Goal: Information Seeking & Learning: Learn about a topic

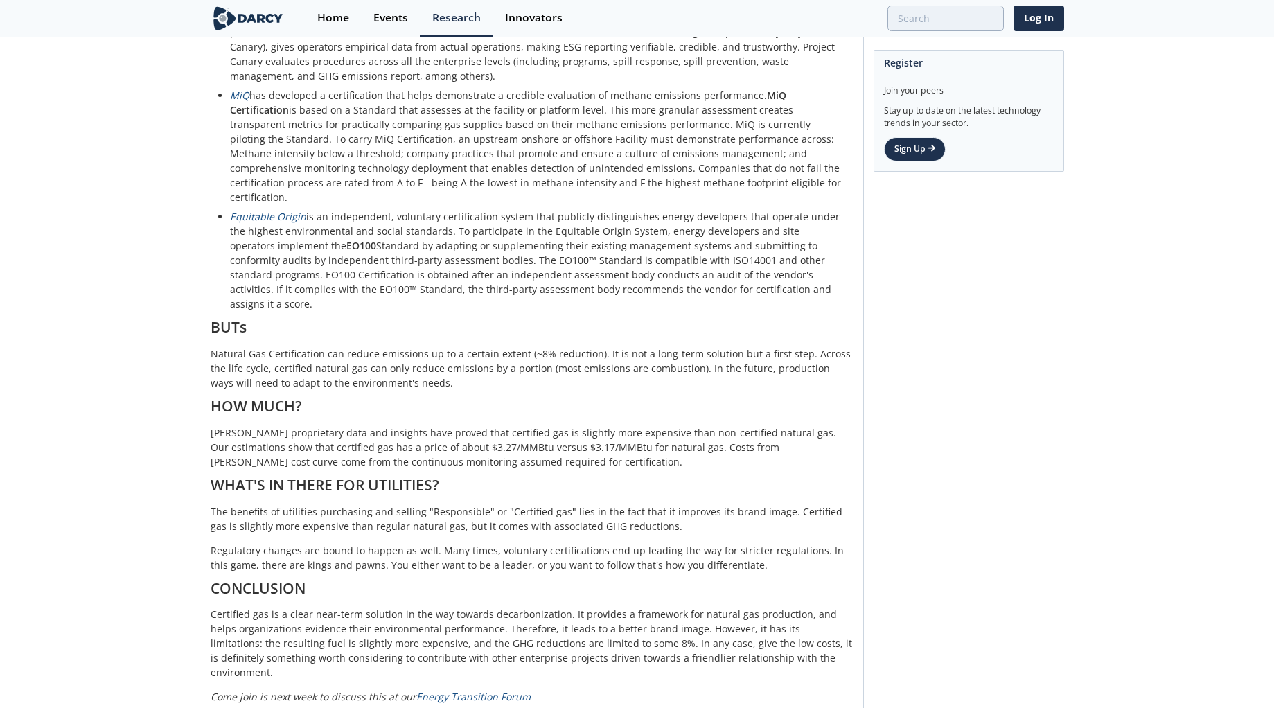
scroll to position [901, 0]
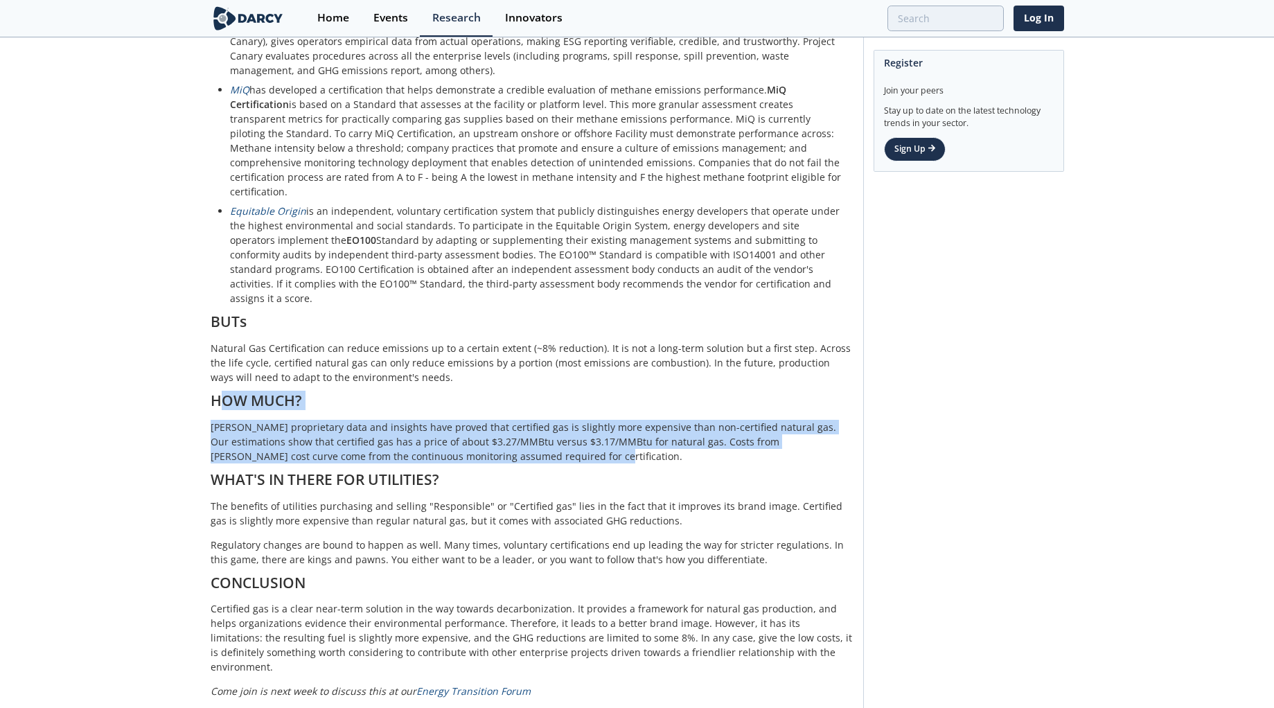
drag, startPoint x: 522, startPoint y: 432, endPoint x: 190, endPoint y: 371, distance: 336.6
click at [190, 371] on div "Certified Gas: What? Why? How? Who? How much? Insight • Updated [DATE] Certifie…" at bounding box center [637, 117] width 1274 height 1958
copy div "HOW MUCH? [PERSON_NAME] proprietary data and insights have proved that certifie…"
drag, startPoint x: 305, startPoint y: 369, endPoint x: 346, endPoint y: 389, distance: 45.5
click at [305, 394] on h1 "HOW MUCH?" at bounding box center [532, 400] width 643 height 12
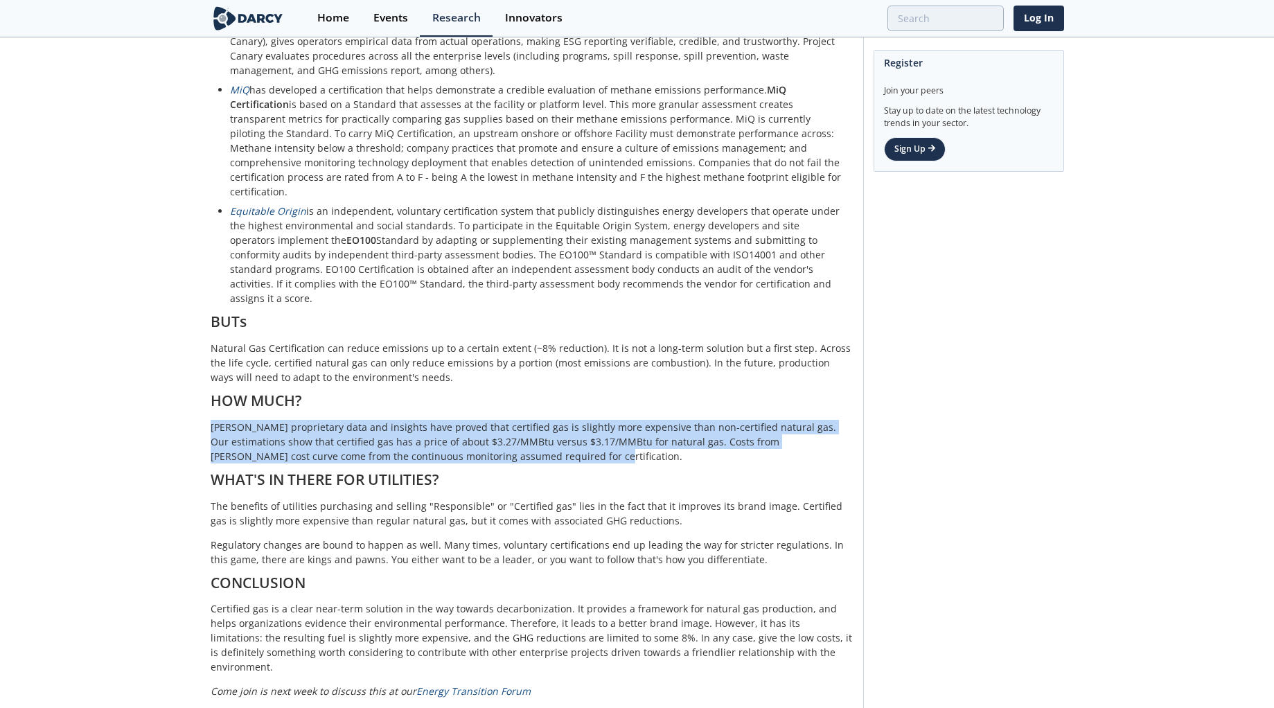
drag, startPoint x: 534, startPoint y: 422, endPoint x: 193, endPoint y: 389, distance: 343.0
click at [193, 389] on div "Certified Gas: What? Why? How? Who? How much? Insight • Updated [DATE] Certifie…" at bounding box center [637, 117] width 1274 height 1958
copy p "[PERSON_NAME] proprietary data and insights have proved that certified gas is s…"
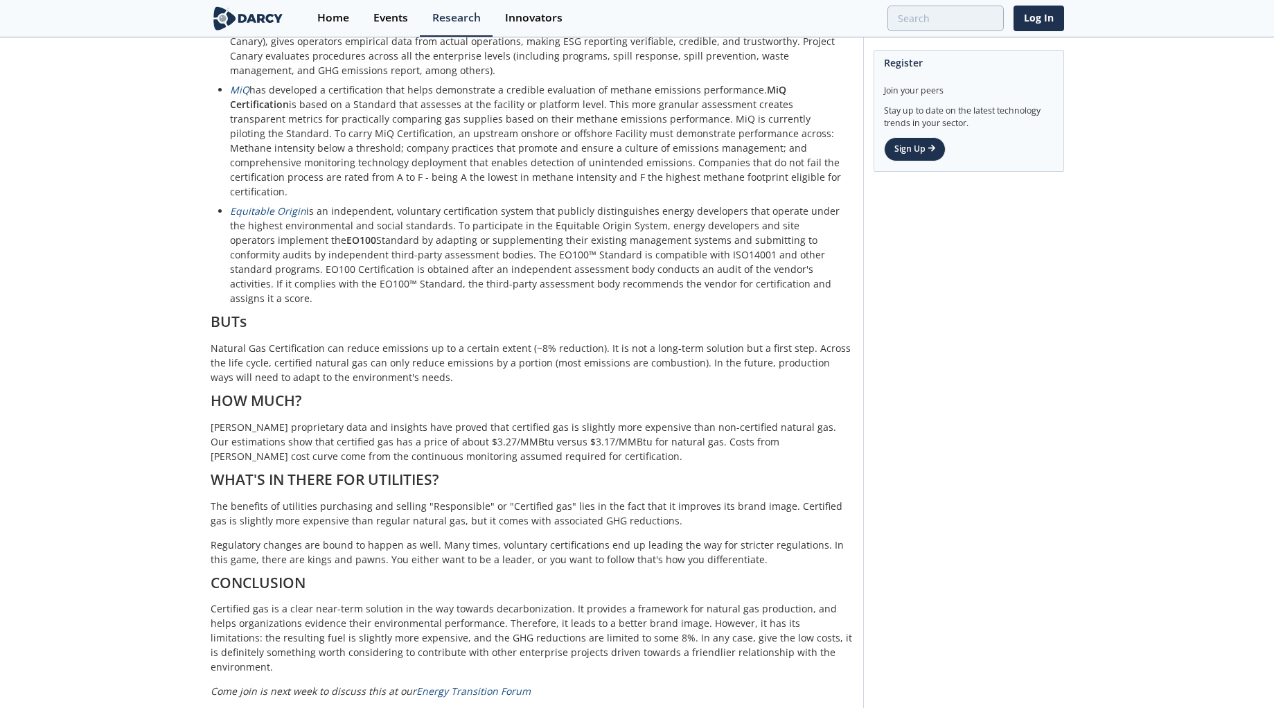
click at [319, 342] on p "Natural Gas Certification can reduce emissions up to a certain extent (~8% redu…" at bounding box center [532, 363] width 643 height 44
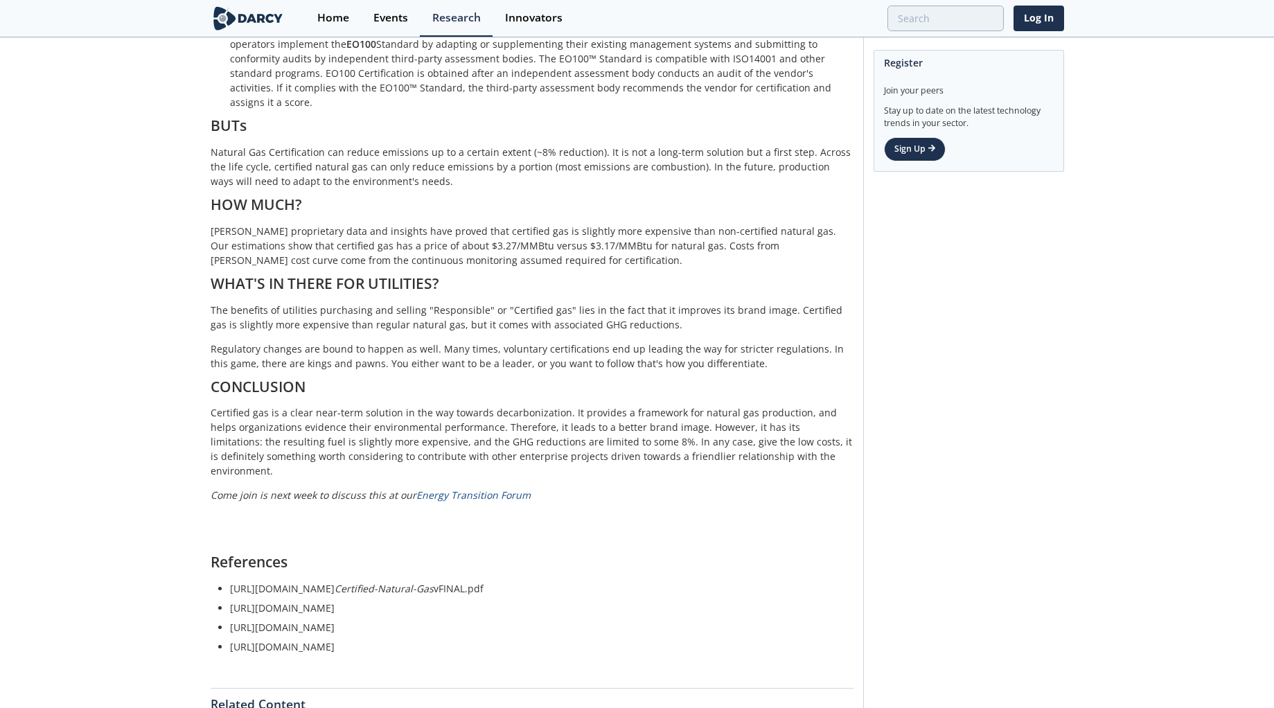
scroll to position [1278, 0]
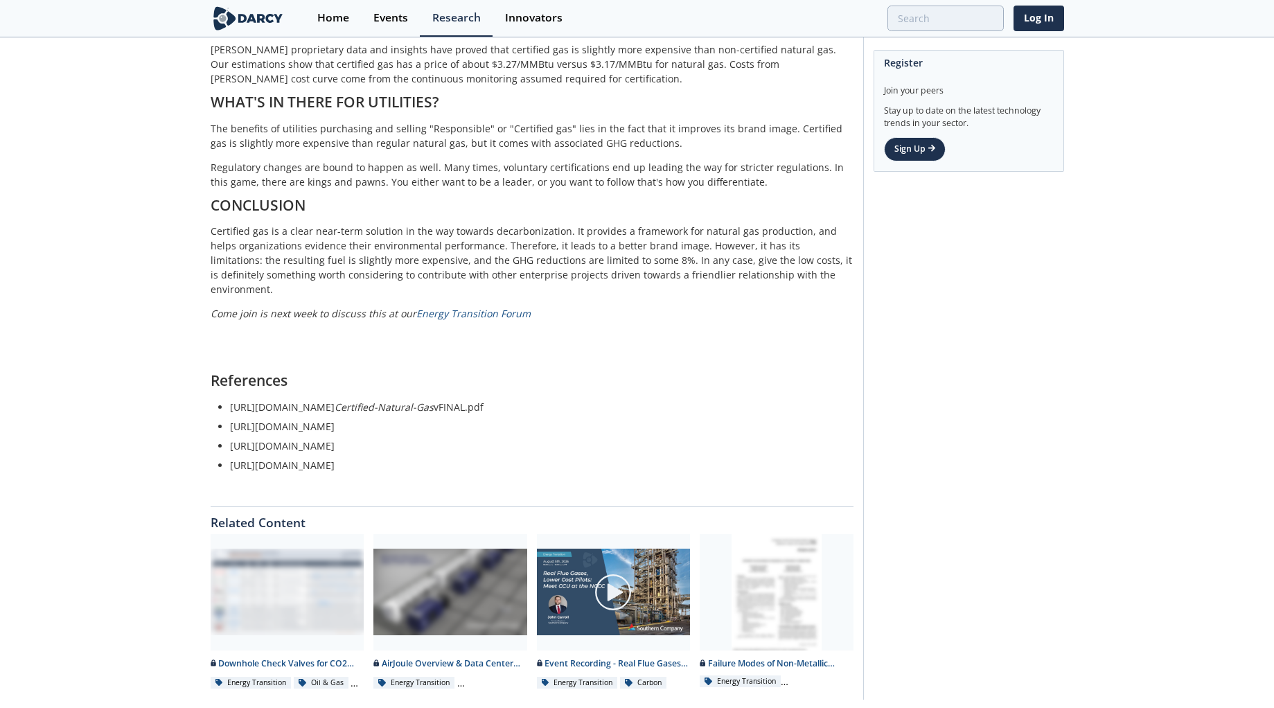
drag, startPoint x: 389, startPoint y: 388, endPoint x: 429, endPoint y: 379, distance: 41.8
click at [429, 419] on li "[URL][DOMAIN_NAME]" at bounding box center [537, 426] width 614 height 15
click at [484, 419] on li "[URL][DOMAIN_NAME]" at bounding box center [537, 426] width 614 height 15
drag, startPoint x: 737, startPoint y: 418, endPoint x: 312, endPoint y: 405, distance: 424.8
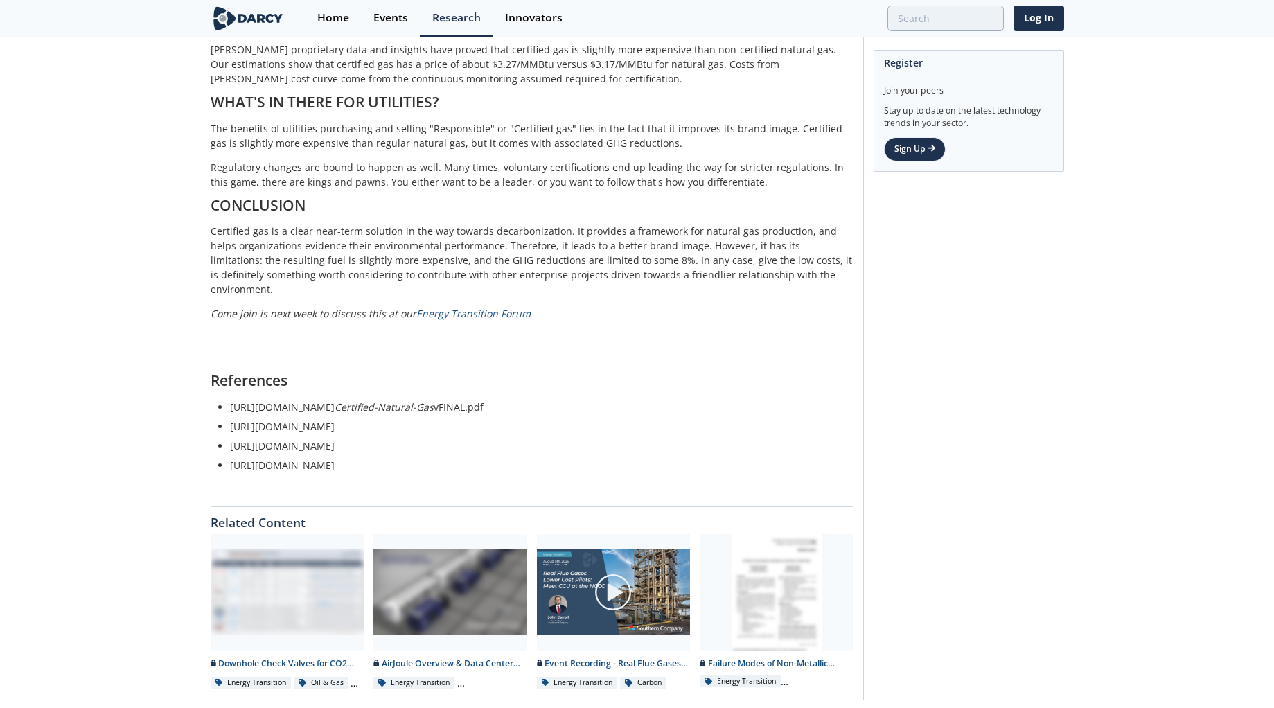
click at [312, 405] on ul "[URL][DOMAIN_NAME] Certified-Natural-Gas vFINAL.pdf [URL][DOMAIN_NAME] [URL][DO…" at bounding box center [531, 436] width 623 height 73
click at [779, 56] on p "[PERSON_NAME] proprietary data and insights have proved that certified gas is s…" at bounding box center [532, 65] width 643 height 44
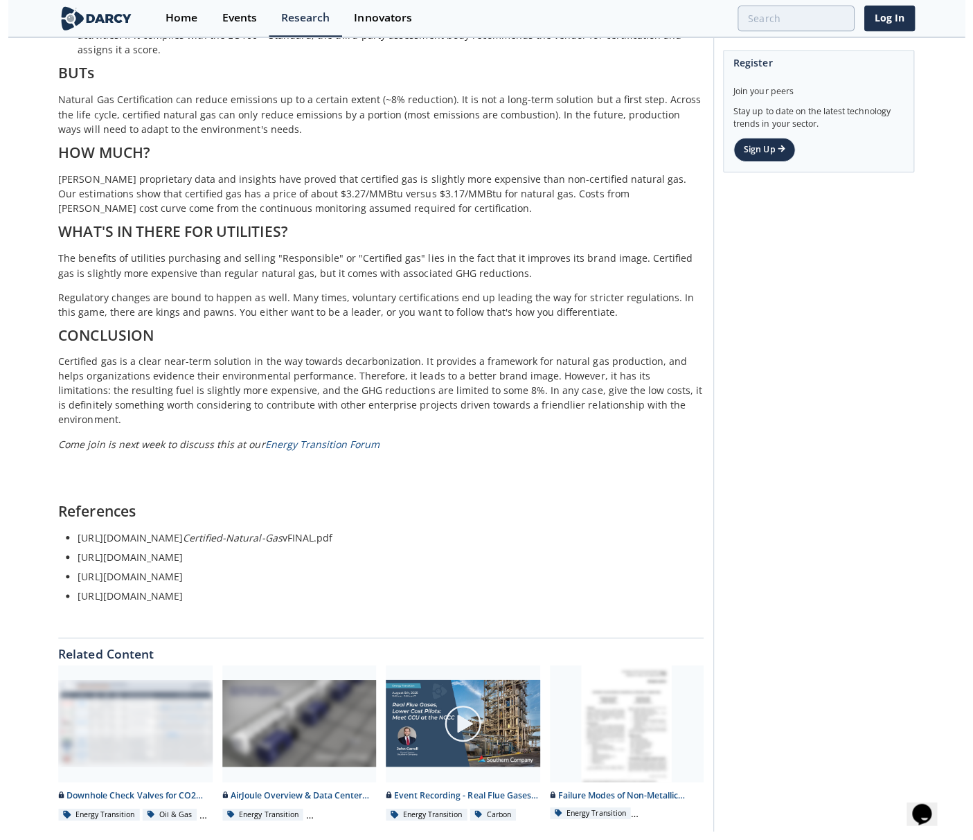
scroll to position [1146, 0]
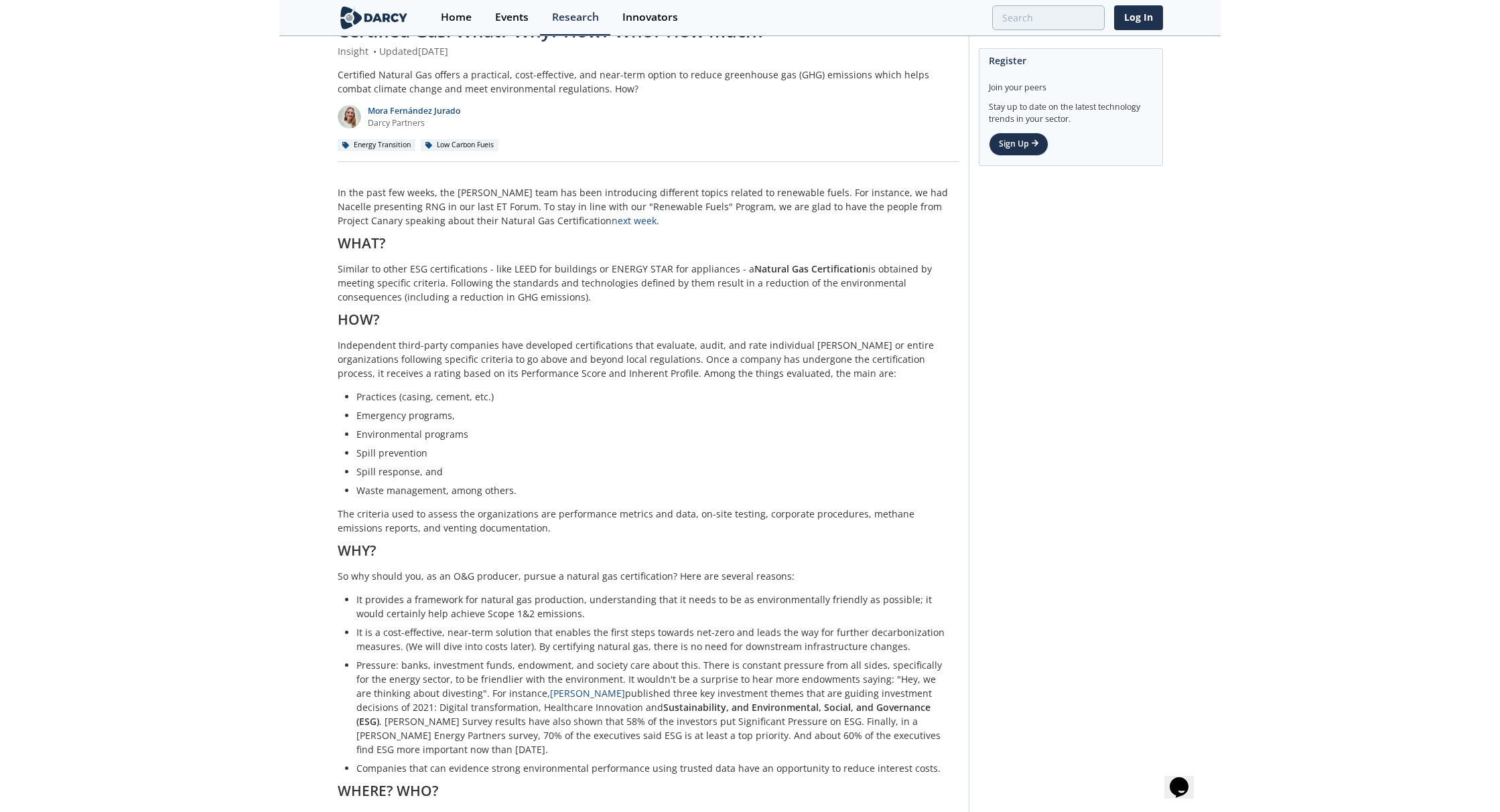
scroll to position [0, 0]
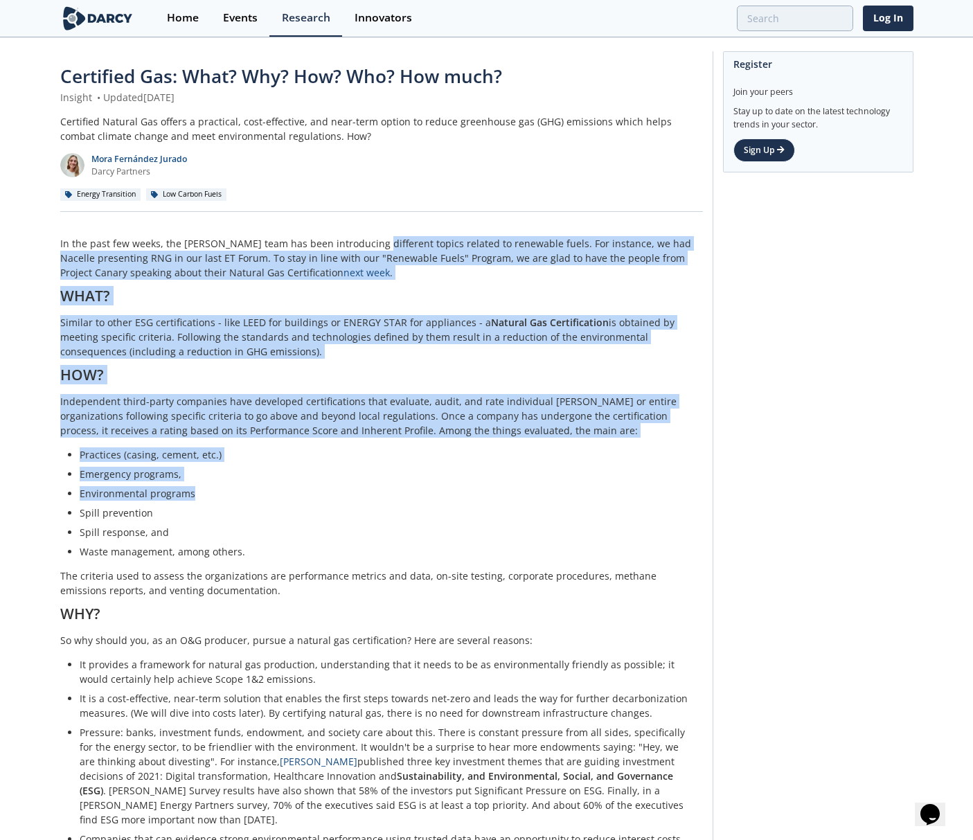
drag, startPoint x: 369, startPoint y: 233, endPoint x: 408, endPoint y: 504, distance: 273.6
click at [418, 512] on li "Spill prevention" at bounding box center [387, 513] width 614 height 15
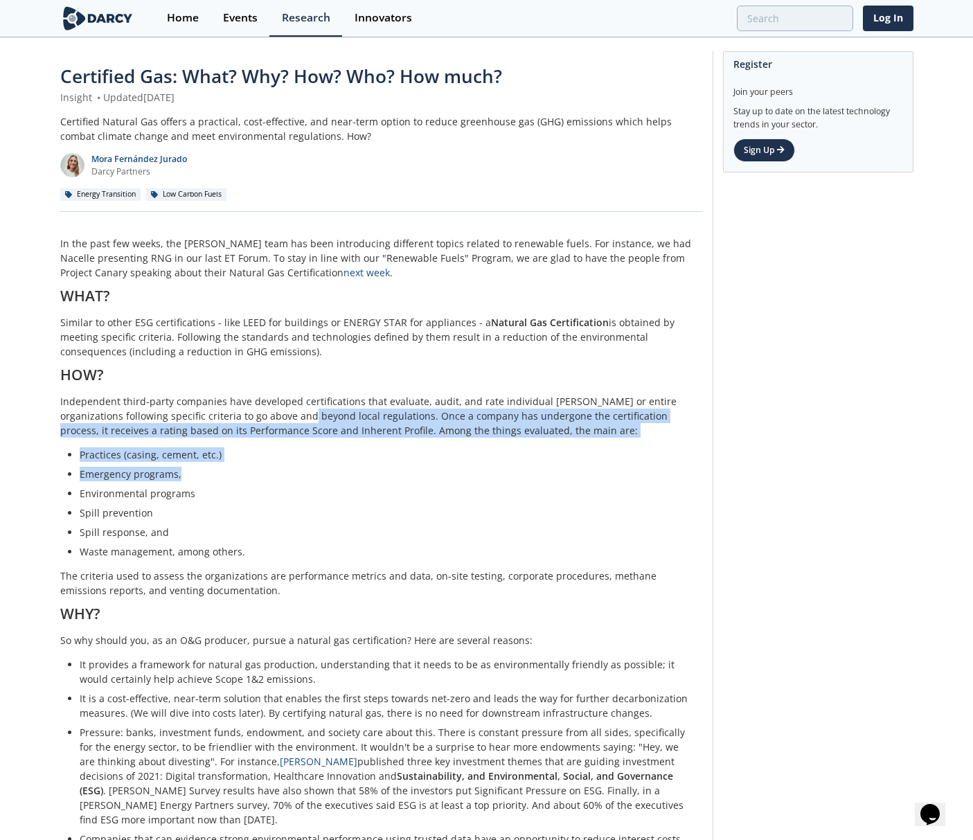
drag, startPoint x: 511, startPoint y: 466, endPoint x: 285, endPoint y: 415, distance: 231.6
click at [317, 415] on p "Independent third-party companies have developed certifications that evaluate, …" at bounding box center [381, 416] width 643 height 44
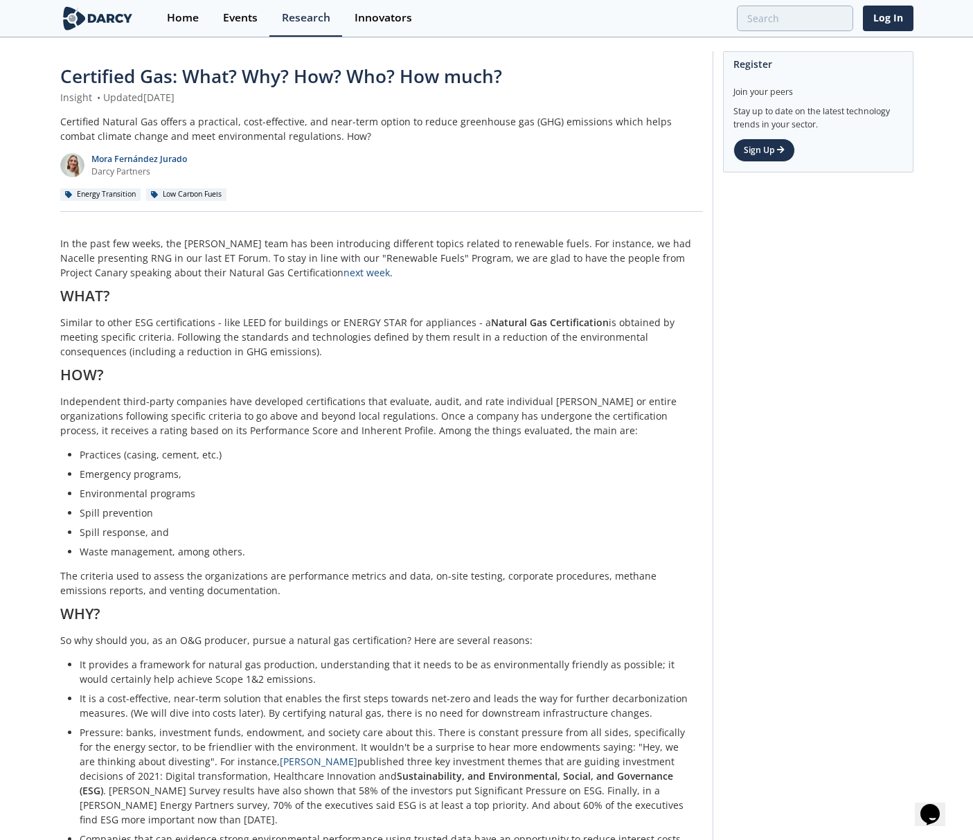
drag, startPoint x: 782, startPoint y: 339, endPoint x: 652, endPoint y: 3, distance: 361.0
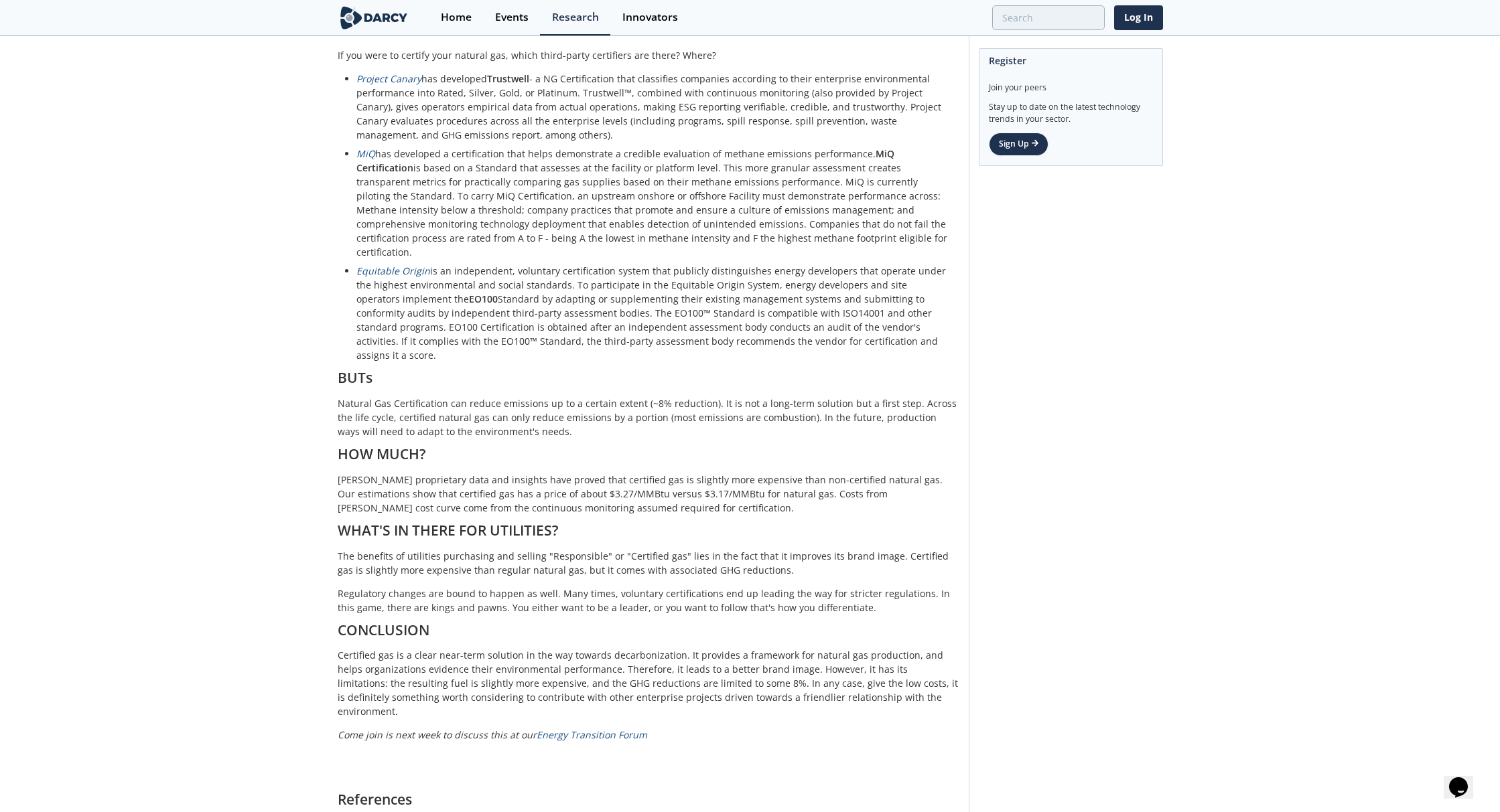
scroll to position [602, 0]
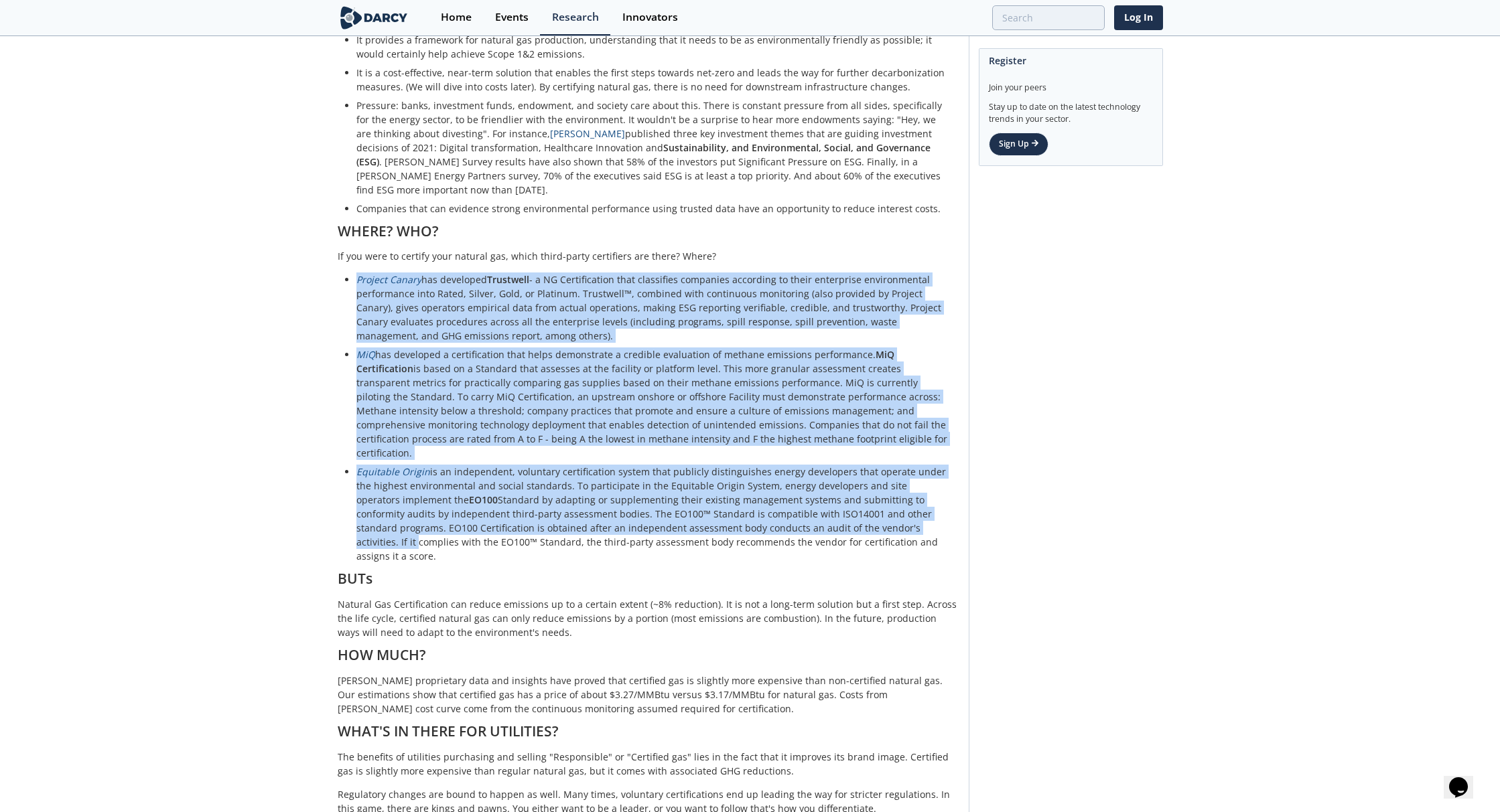
drag, startPoint x: 283, startPoint y: 280, endPoint x: 872, endPoint y: 517, distance: 634.9
click at [872, 517] on div "Certified Gas: What? Why? How? Who? How much? Insight • Updated [DATE] Certifie…" at bounding box center [750, 381] width 1500 height 1893
click at [872, 517] on li "Equitable Origin is an independent, voluntary certification system that publicl…" at bounding box center [654, 514] width 594 height 99
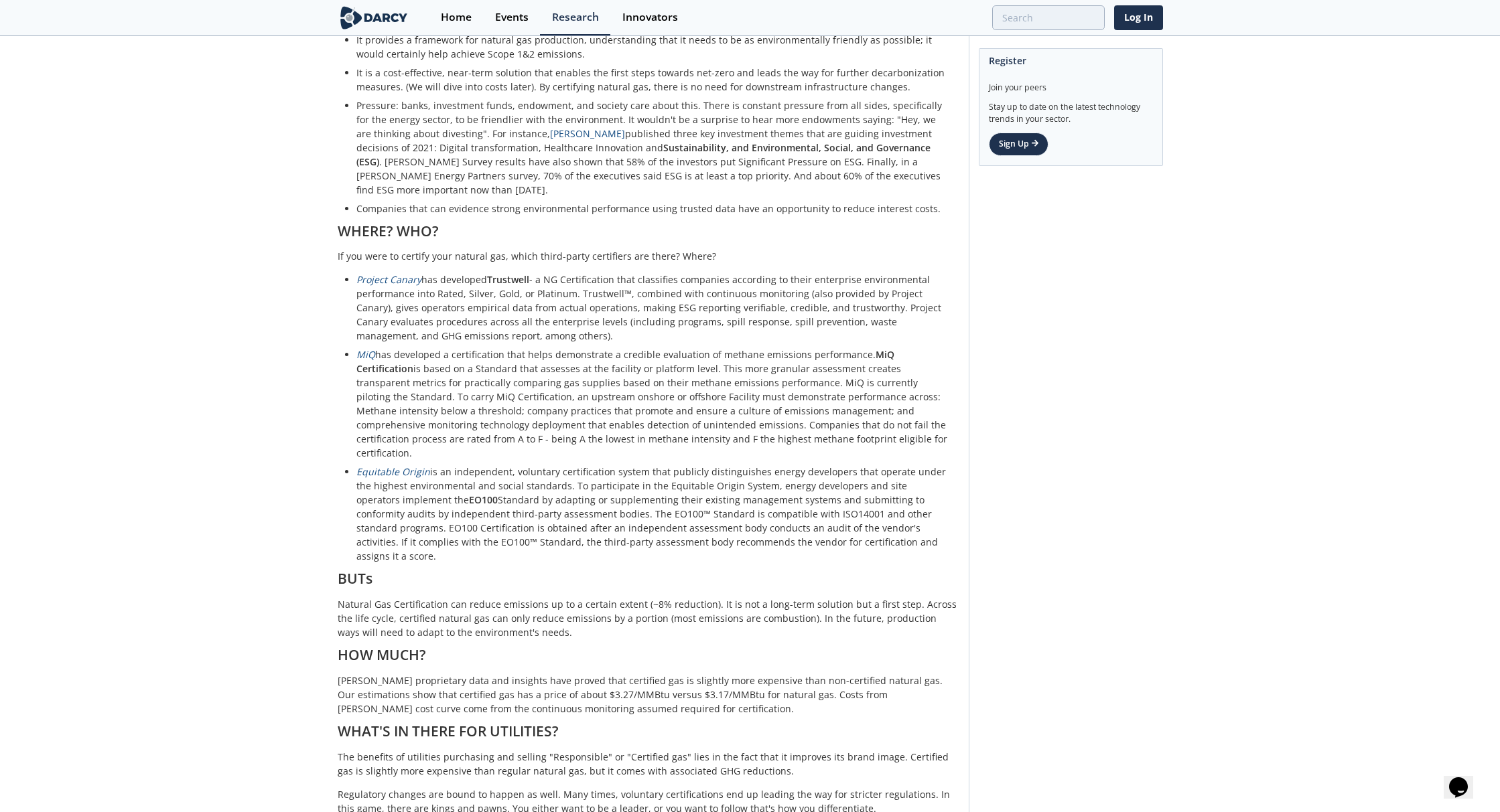
drag, startPoint x: 926, startPoint y: 546, endPoint x: 326, endPoint y: 281, distance: 655.9
click at [326, 281] on div "Certified Gas: What? Why? How? Who? How much? Insight • Updated [DATE] Certifie…" at bounding box center [750, 381] width 1500 height 1893
click at [804, 336] on li "Project Canary has developed Trustwell - a NG Certification that classifies com…" at bounding box center [654, 307] width 594 height 71
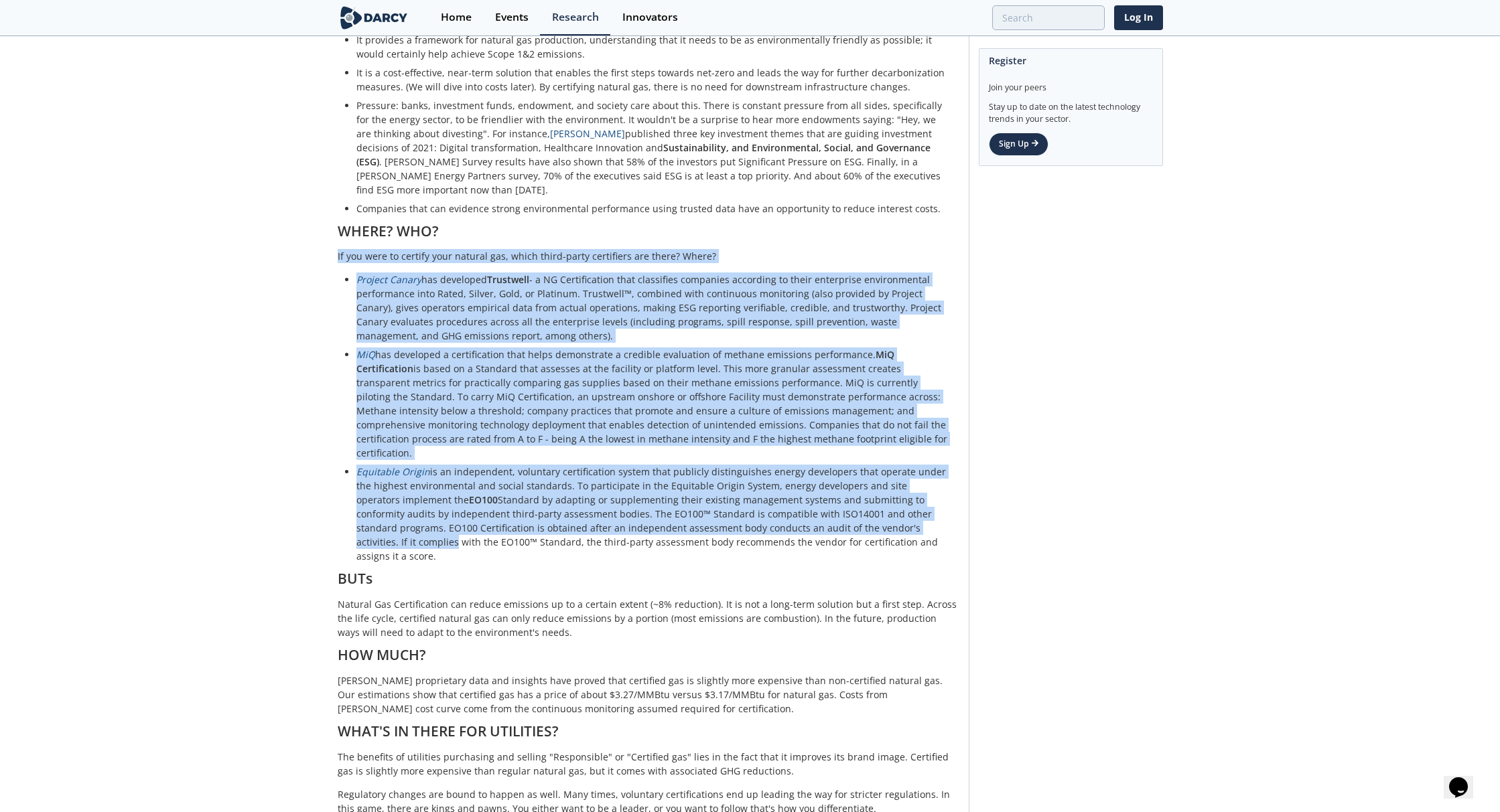
drag, startPoint x: 324, startPoint y: 245, endPoint x: 908, endPoint y: 515, distance: 643.4
click at [908, 515] on div "Certified Gas: What? Why? How? Who? How much? Insight • Updated [DATE] Certifie…" at bounding box center [750, 381] width 1500 height 1893
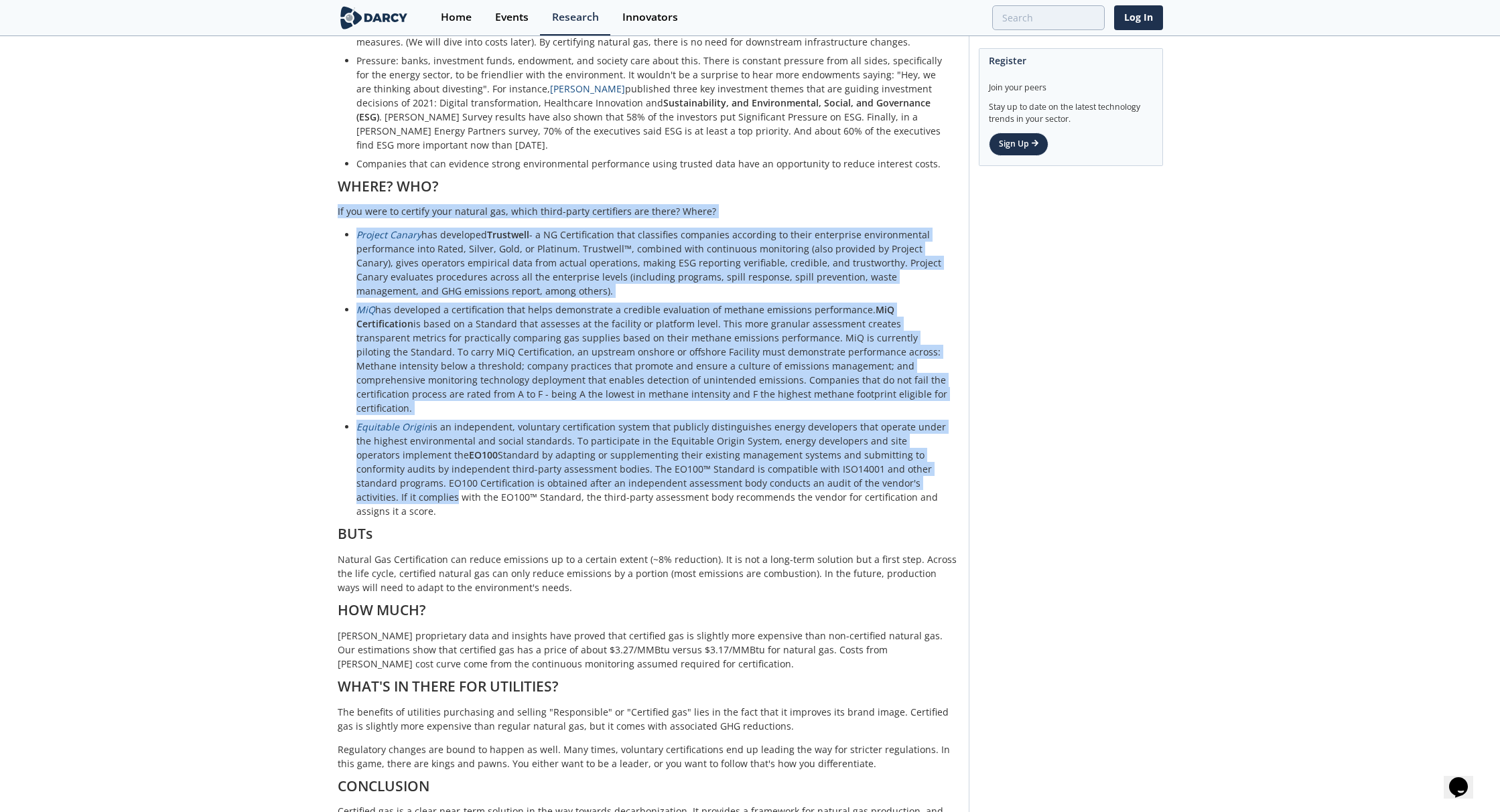
scroll to position [737, 0]
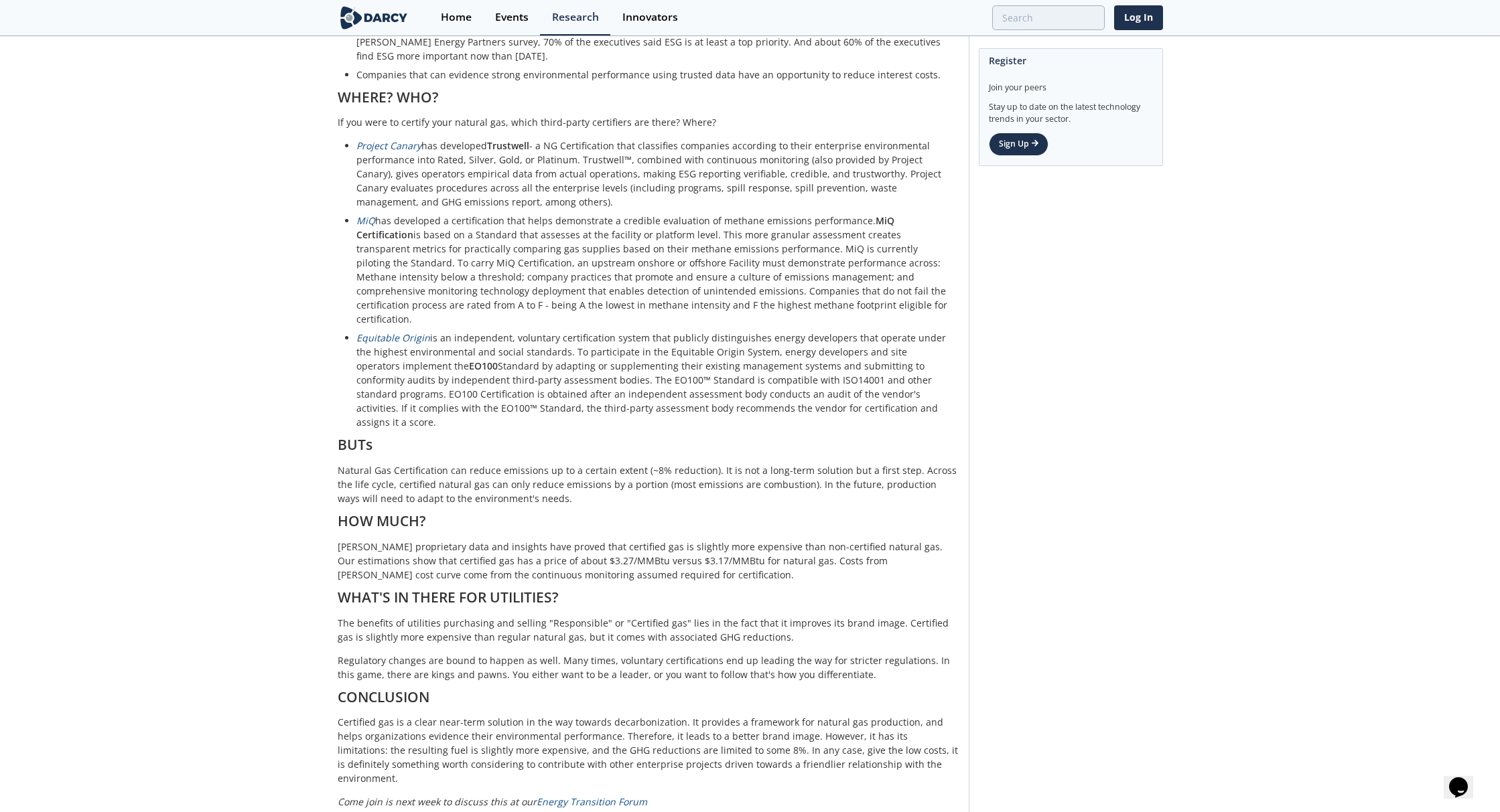
click at [881, 539] on p "[PERSON_NAME] proprietary data and insights have proved that certified gas is s…" at bounding box center [648, 561] width 622 height 43
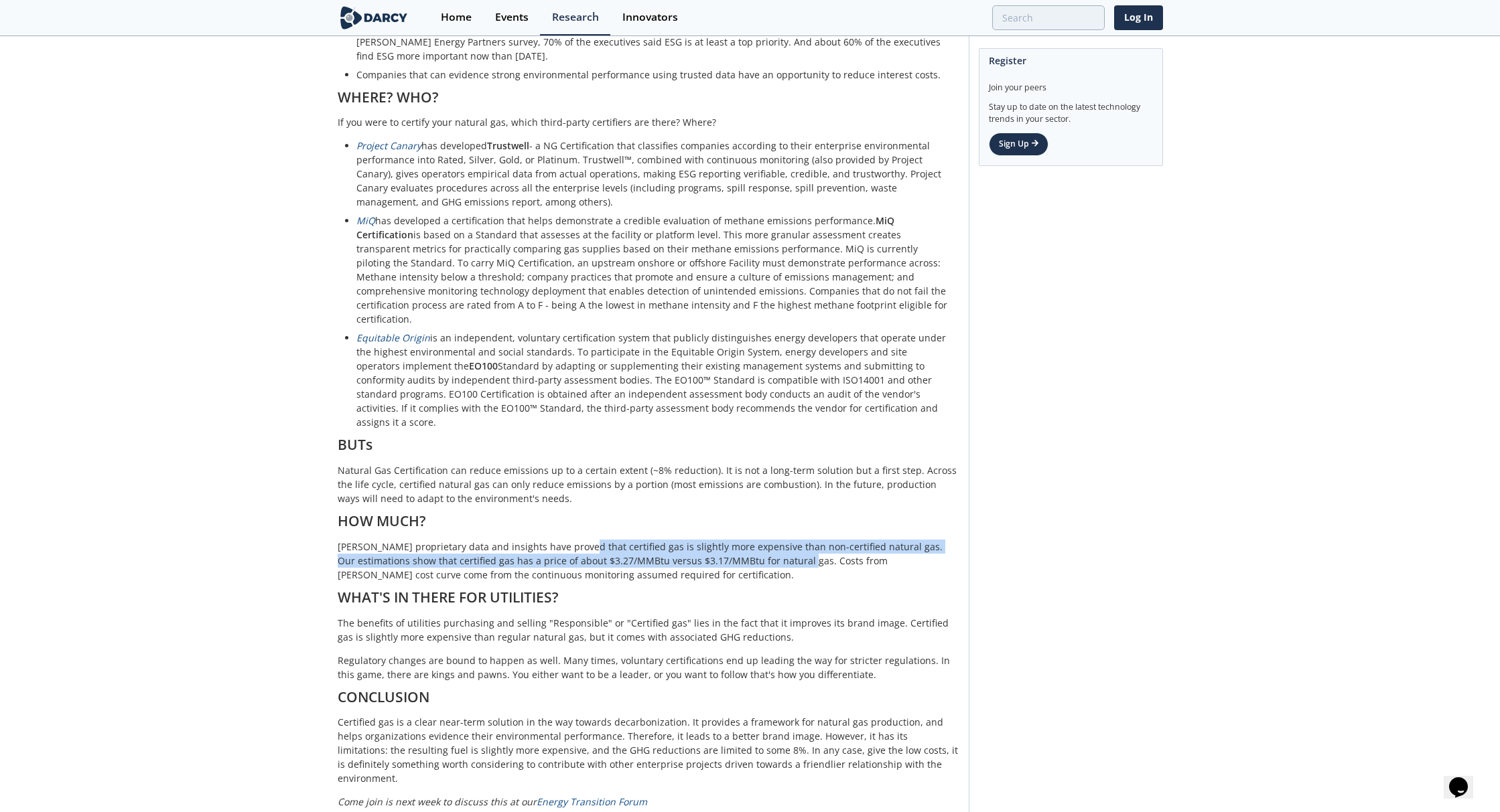
drag, startPoint x: 757, startPoint y: 535, endPoint x: 572, endPoint y: 519, distance: 185.7
click at [557, 508] on div "In the past few weeks, the [PERSON_NAME] team has been introducing different to…" at bounding box center [648, 228] width 622 height 1473
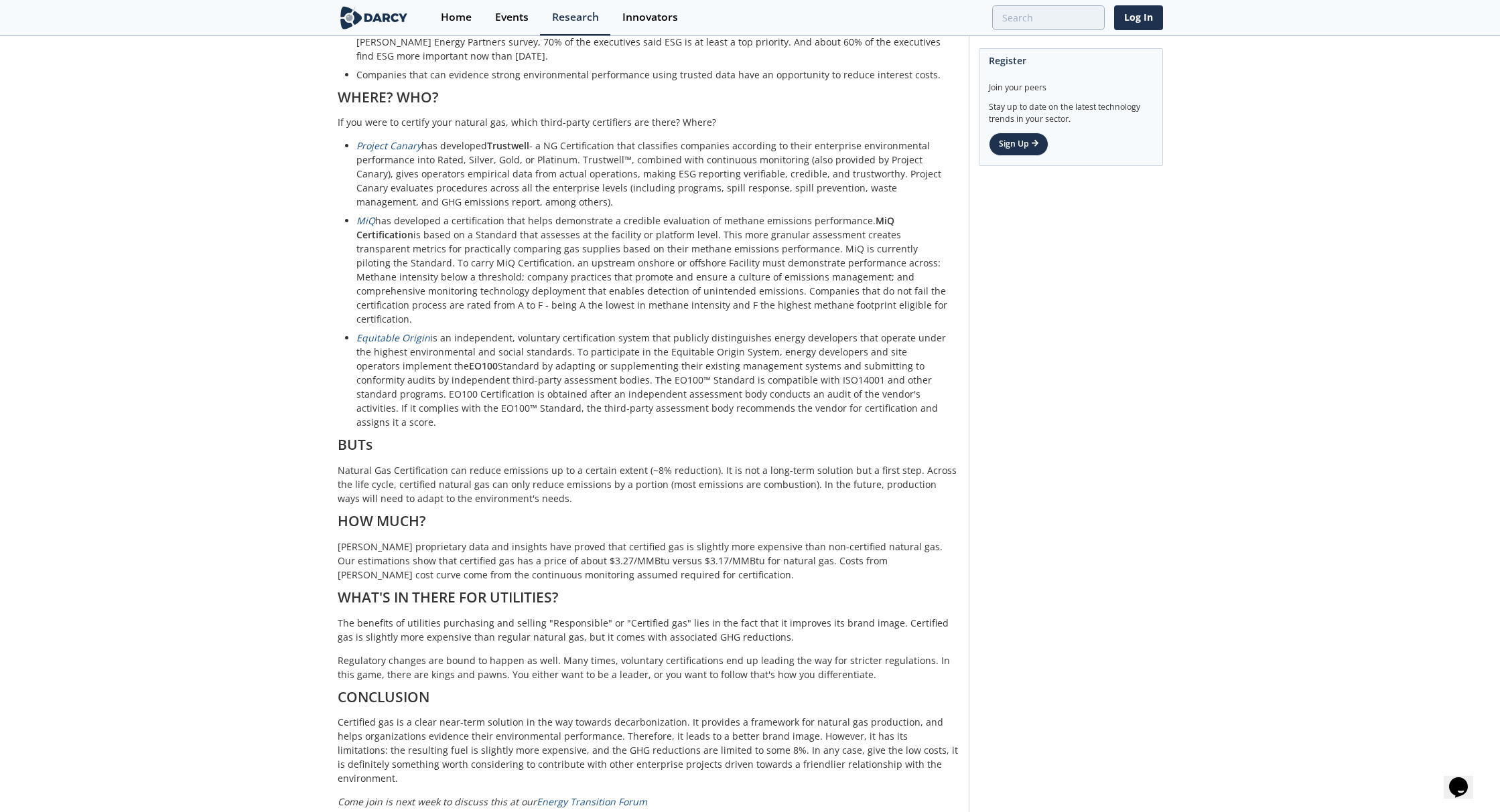
click at [788, 553] on p "[PERSON_NAME] proprietary data and insights have proved that certified gas is s…" at bounding box center [648, 561] width 622 height 43
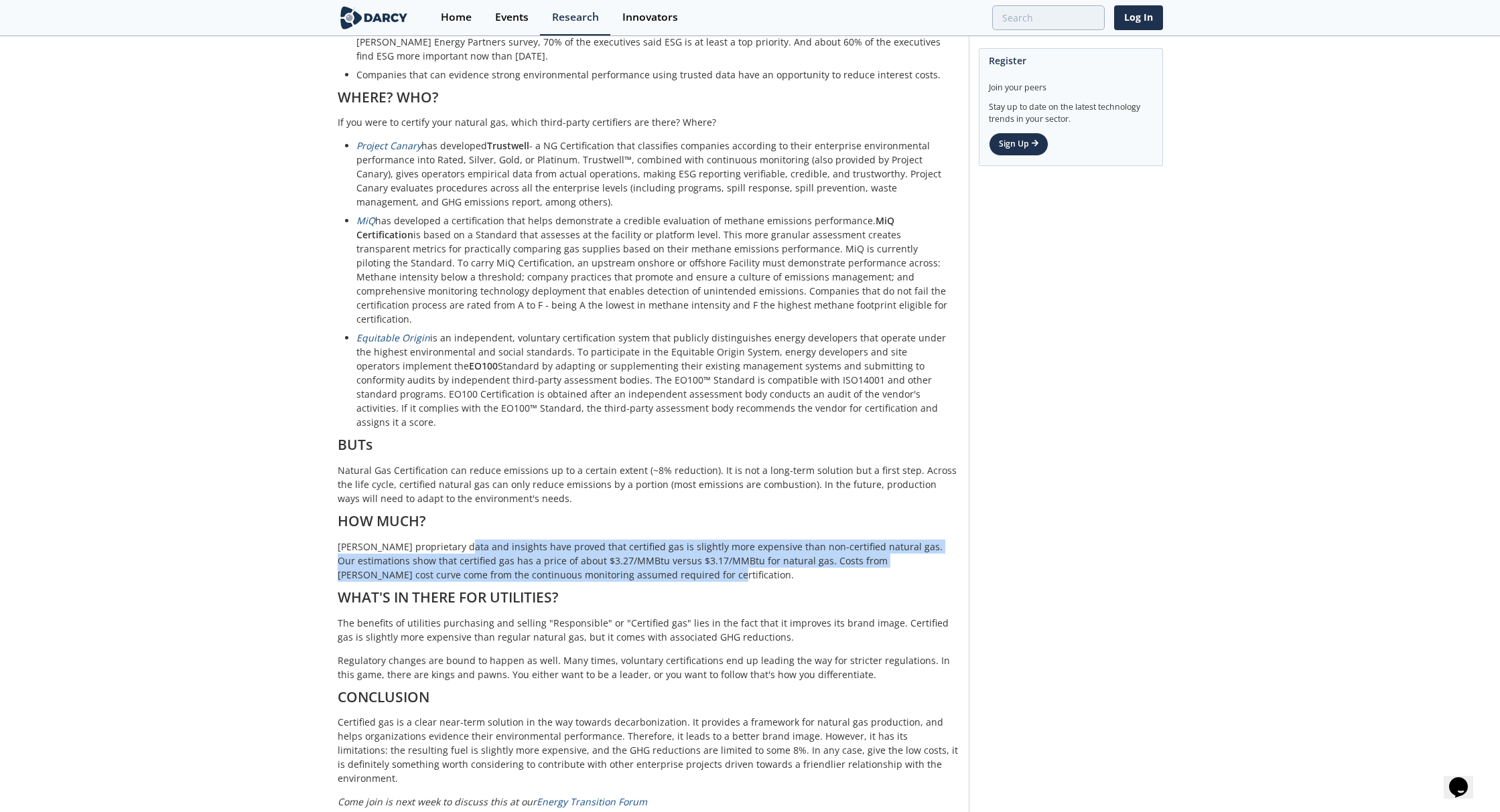
drag, startPoint x: 632, startPoint y: 544, endPoint x: 455, endPoint y: 520, distance: 178.6
click at [455, 539] on p "[PERSON_NAME] proprietary data and insights have proved that certified gas is s…" at bounding box center [648, 561] width 622 height 43
click at [750, 551] on p "[PERSON_NAME] proprietary data and insights have proved that certified gas is s…" at bounding box center [648, 561] width 622 height 43
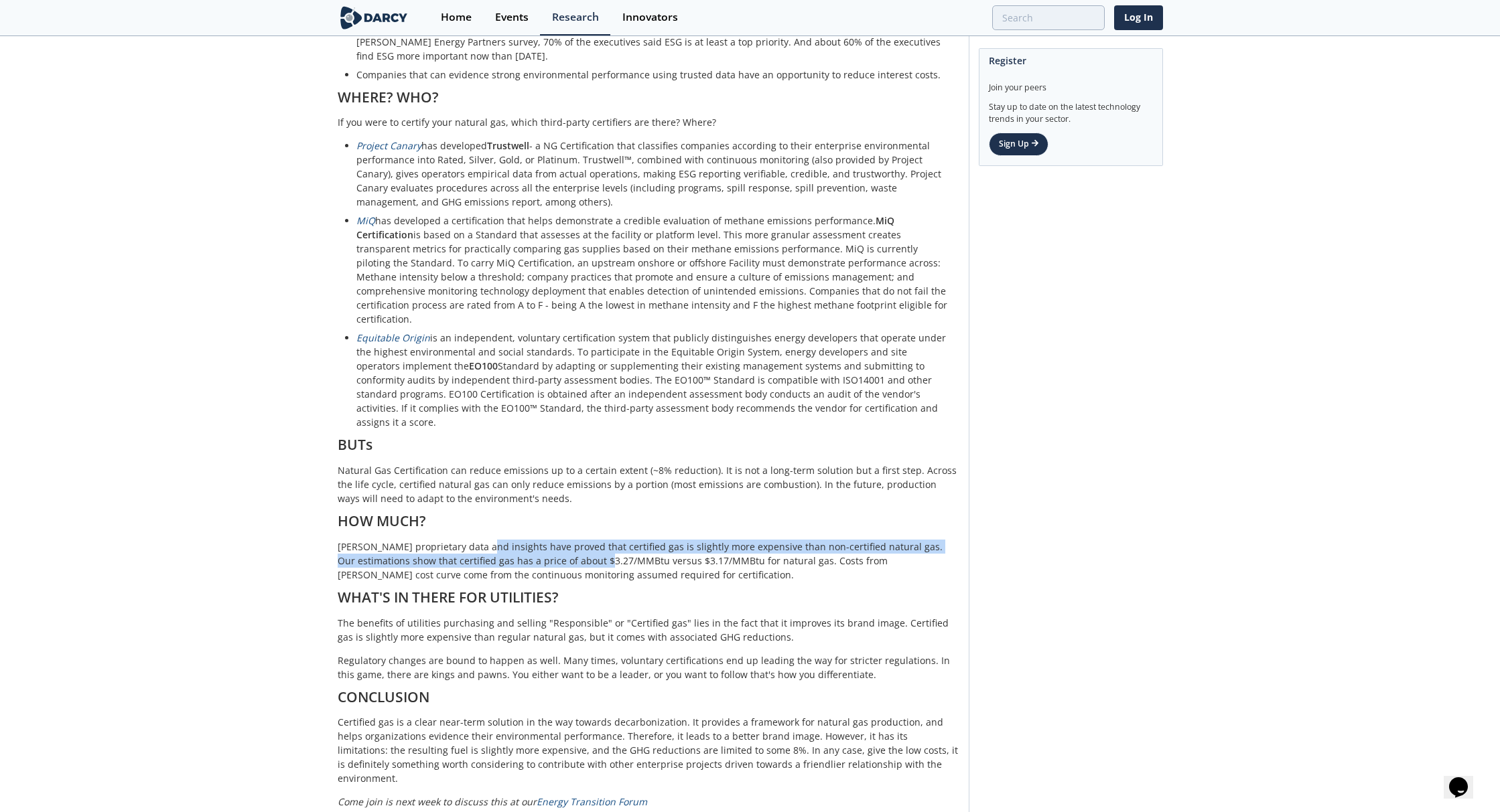
drag, startPoint x: 559, startPoint y: 522, endPoint x: 539, endPoint y: 532, distance: 22.4
click at [474, 539] on p "[PERSON_NAME] proprietary data and insights have proved that certified gas is s…" at bounding box center [648, 561] width 622 height 43
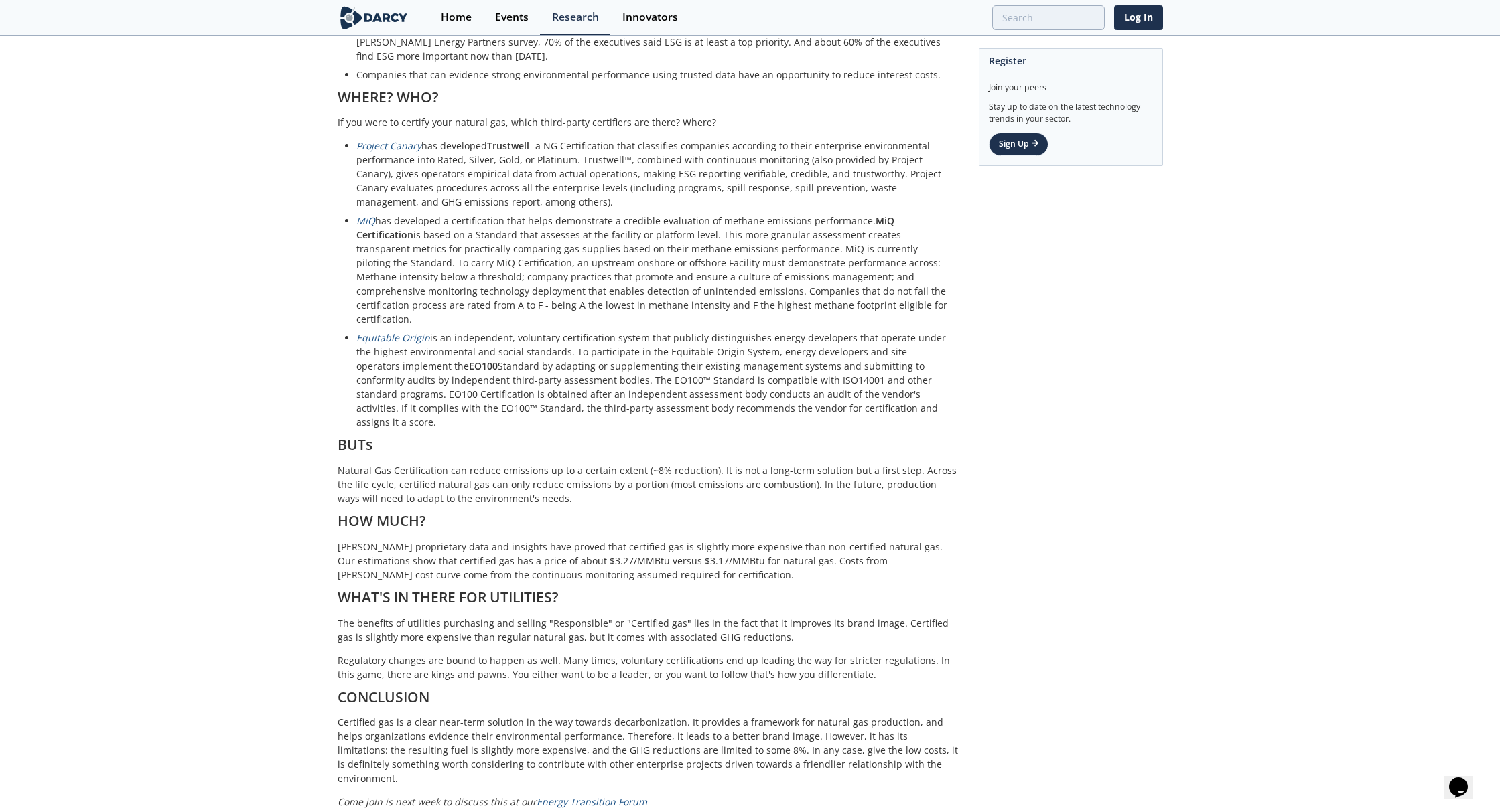
click at [755, 557] on div "In the past few weeks, the [PERSON_NAME] team has been introducing different to…" at bounding box center [648, 228] width 622 height 1473
click at [761, 616] on p "The benefits of utilities purchasing and selling "Responsible" or "Certified ga…" at bounding box center [648, 629] width 622 height 28
drag, startPoint x: 781, startPoint y: 627, endPoint x: 693, endPoint y: 589, distance: 95.9
click at [699, 596] on div "In the past few weeks, the [PERSON_NAME] team has been introducing different to…" at bounding box center [648, 228] width 622 height 1473
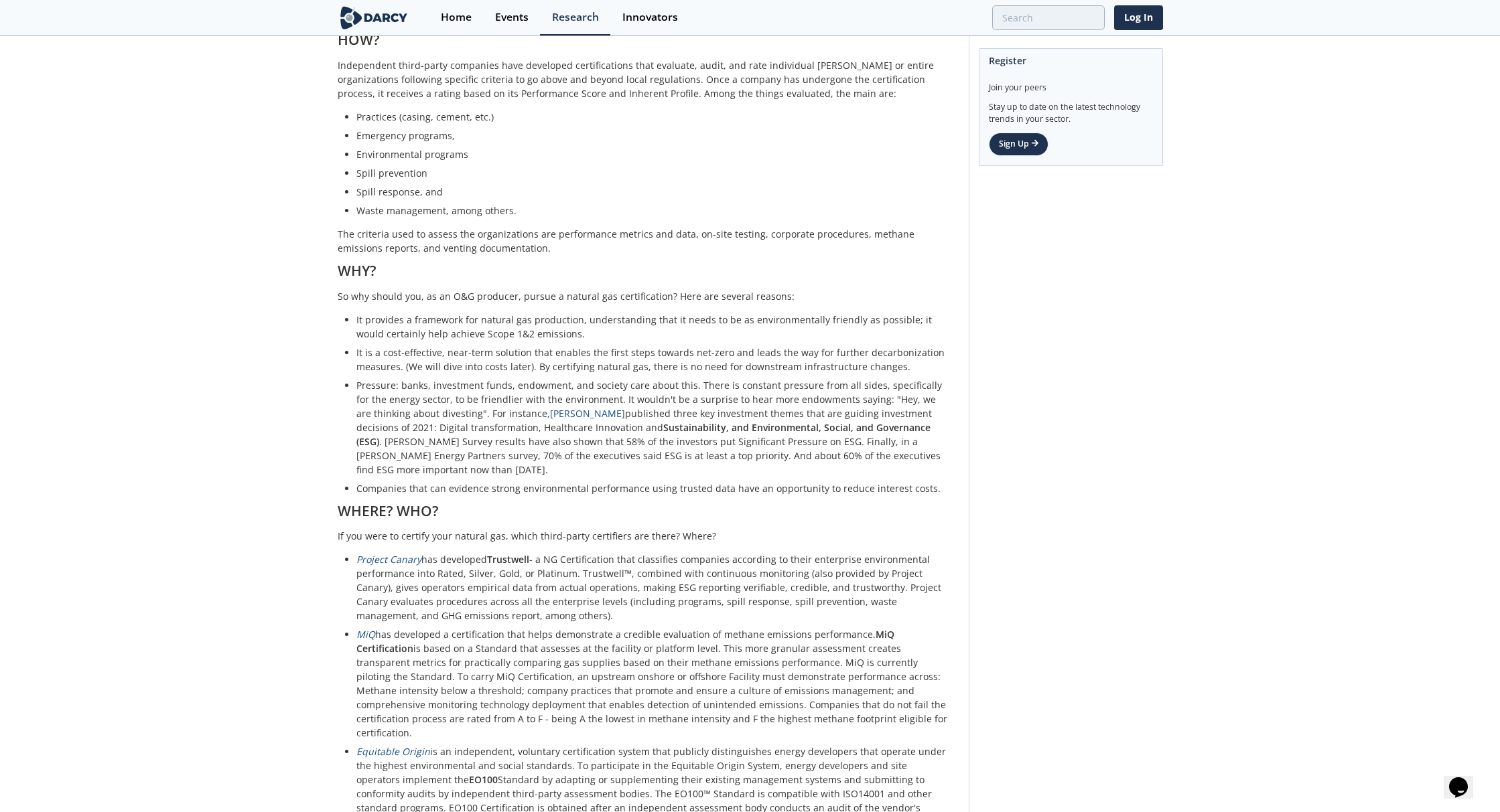
scroll to position [134, 0]
